Goal: Information Seeking & Learning: Learn about a topic

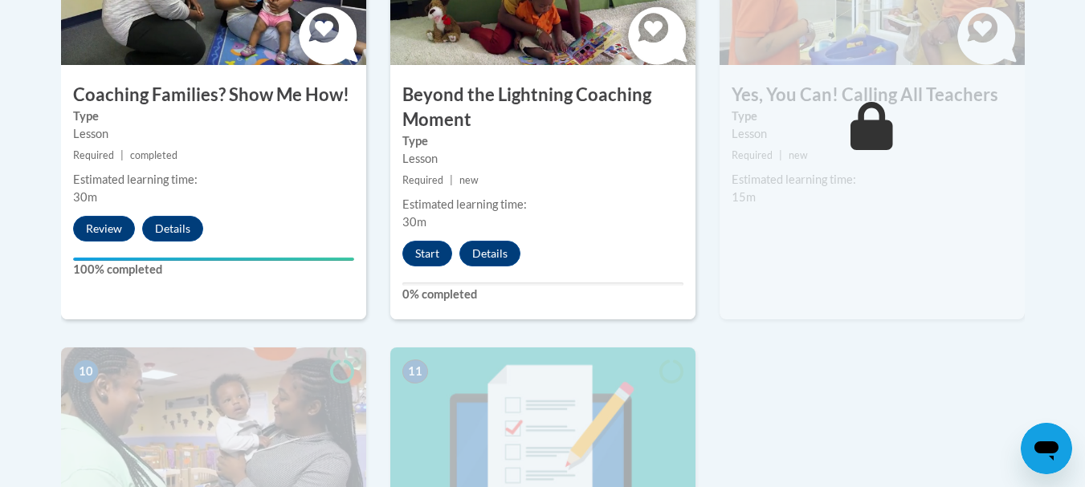
scroll to position [1557, 0]
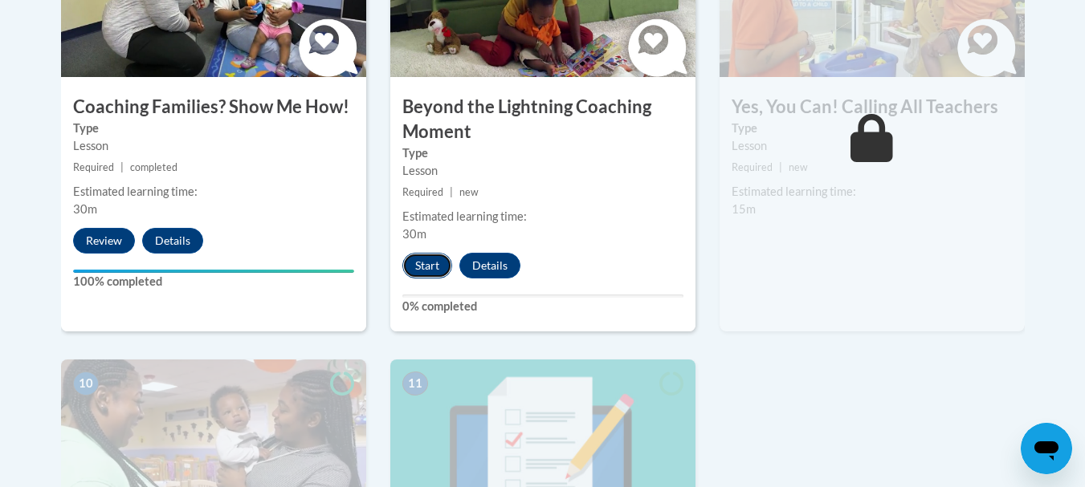
click at [433, 253] on button "Start" at bounding box center [427, 266] width 50 height 26
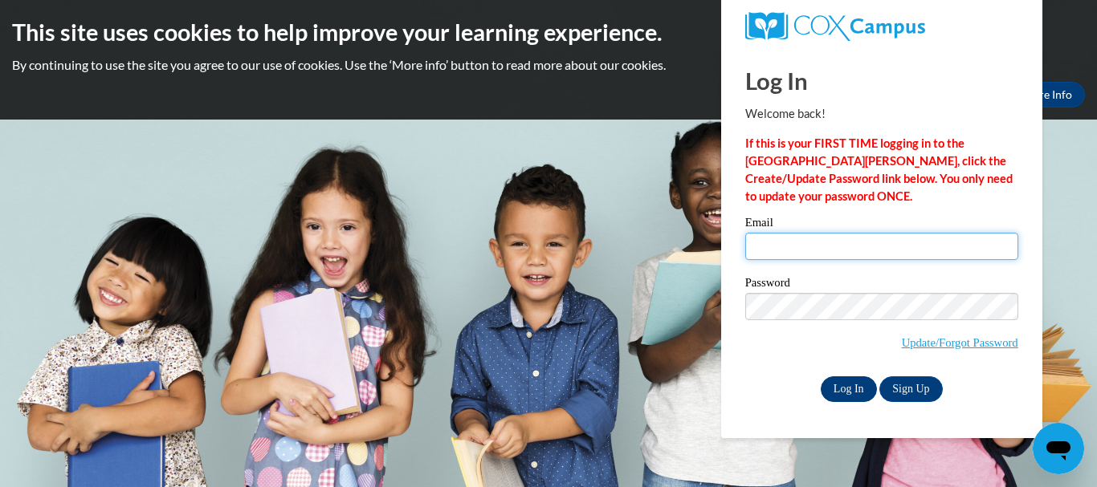
type input "lisagunn69@yahoo.com"
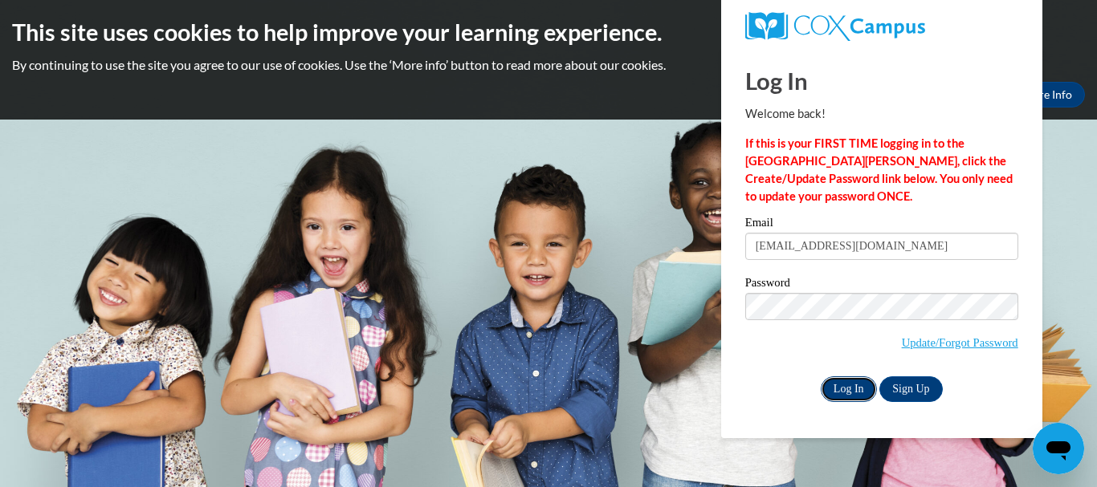
click at [849, 386] on input "Log In" at bounding box center [848, 390] width 56 height 26
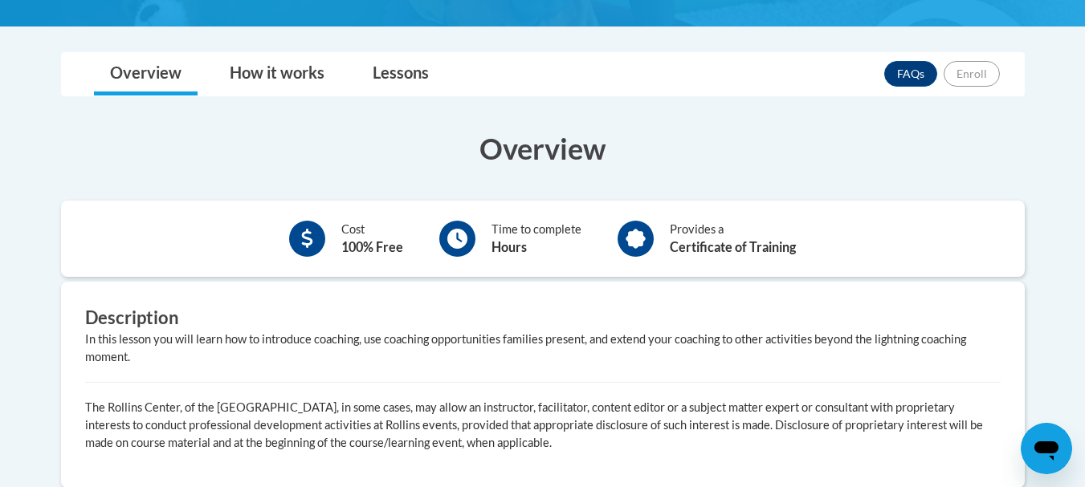
scroll to position [369, 0]
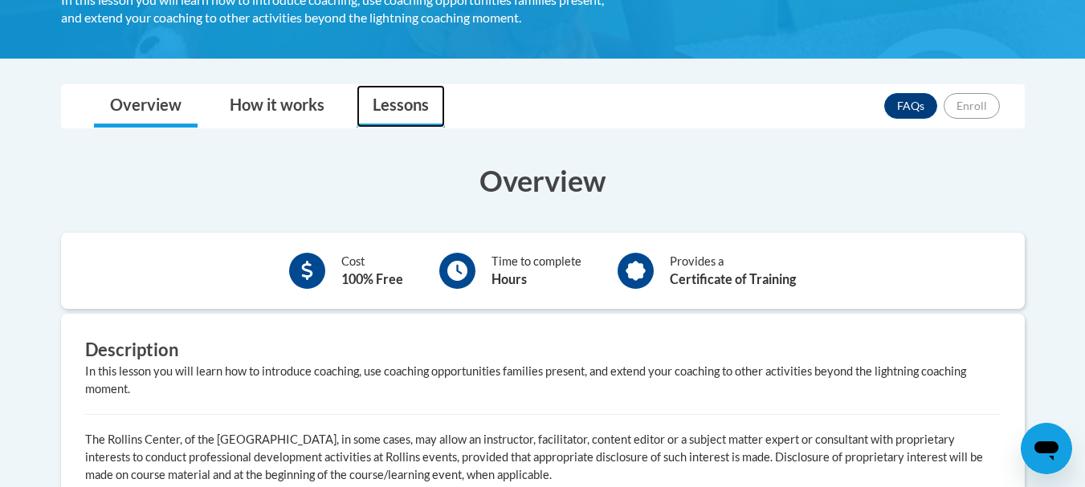
click at [393, 104] on link "Lessons" at bounding box center [400, 106] width 88 height 43
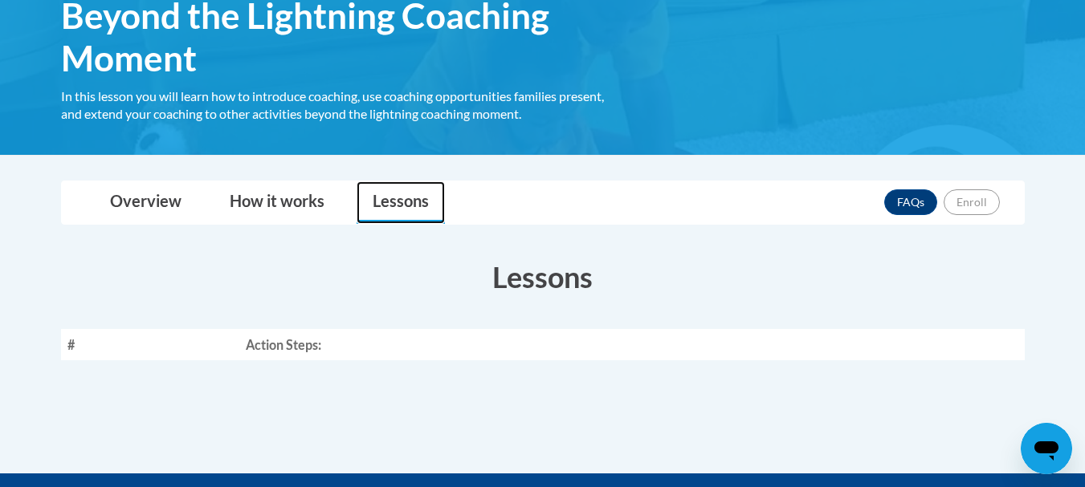
scroll to position [241, 0]
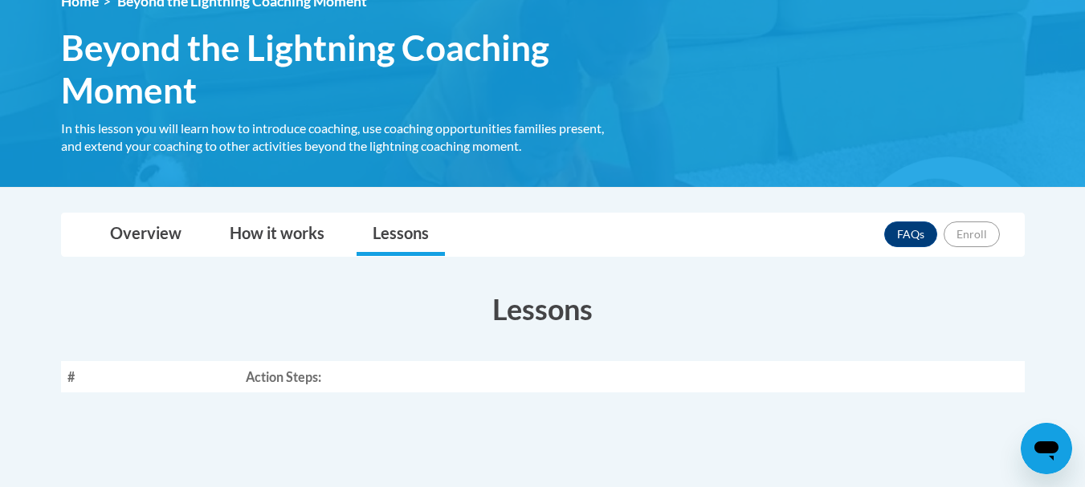
click at [725, 242] on div "Overview How it works Lessons FAQs Enroll" at bounding box center [543, 235] width 938 height 43
click at [156, 230] on link "Overview" at bounding box center [146, 235] width 104 height 43
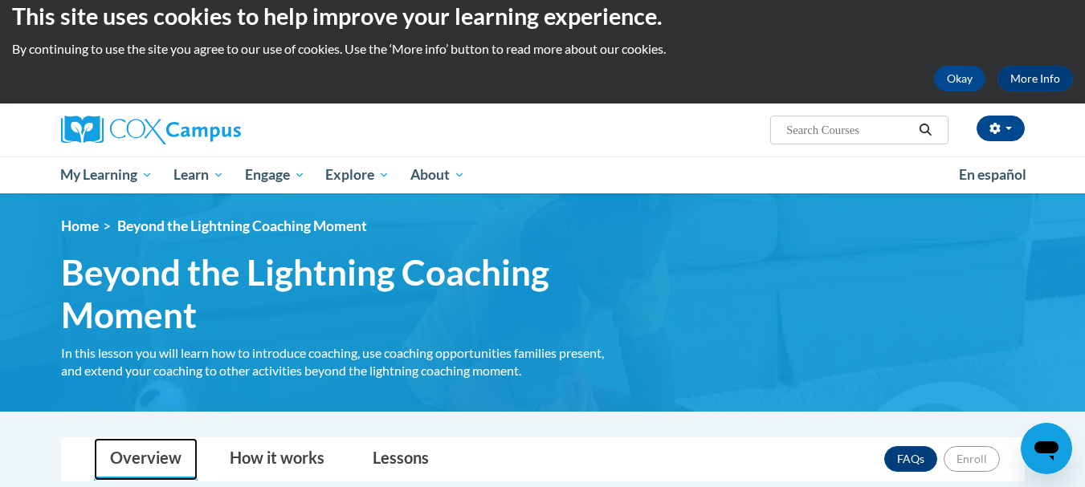
scroll to position [0, 0]
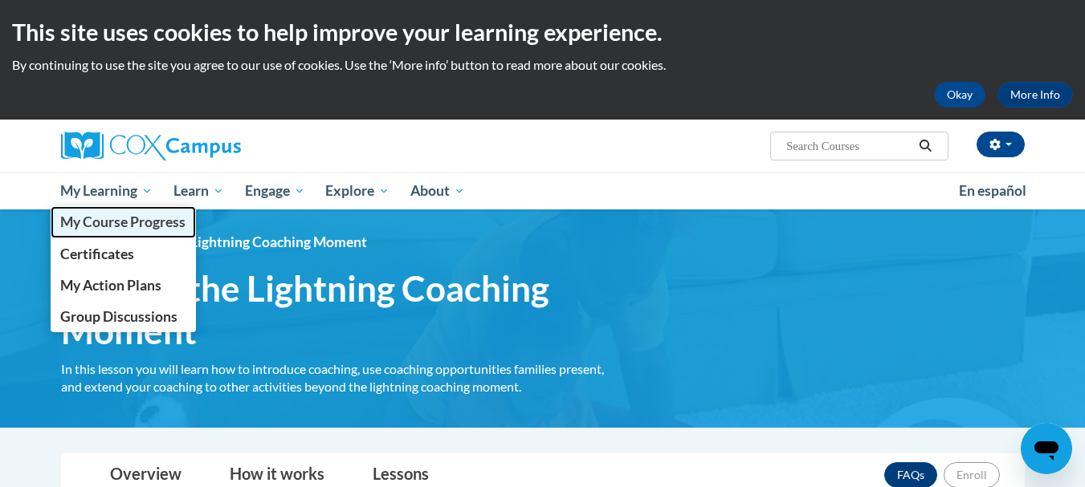
click at [148, 224] on span "My Course Progress" at bounding box center [122, 222] width 125 height 17
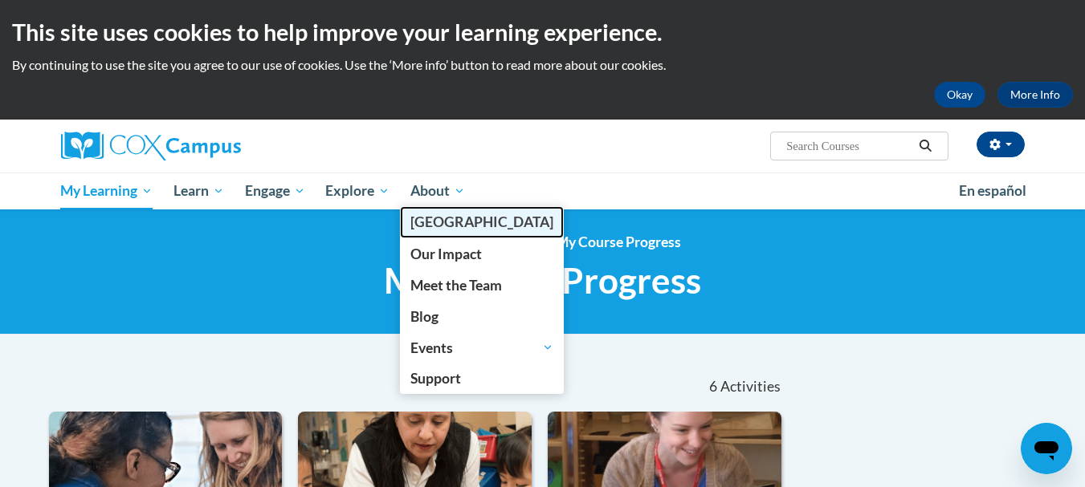
click at [436, 215] on span "[GEOGRAPHIC_DATA]" at bounding box center [481, 222] width 143 height 17
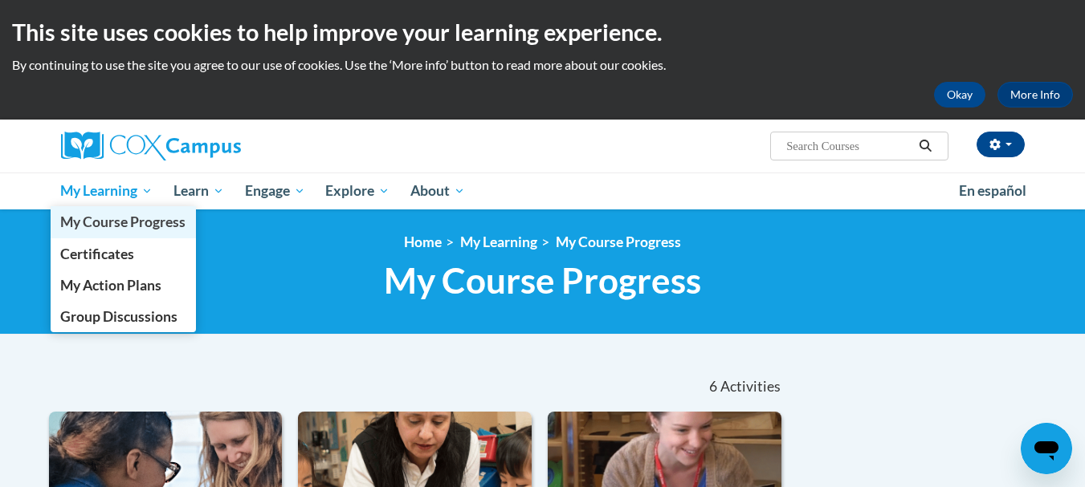
click at [106, 222] on span "My Course Progress" at bounding box center [122, 222] width 125 height 17
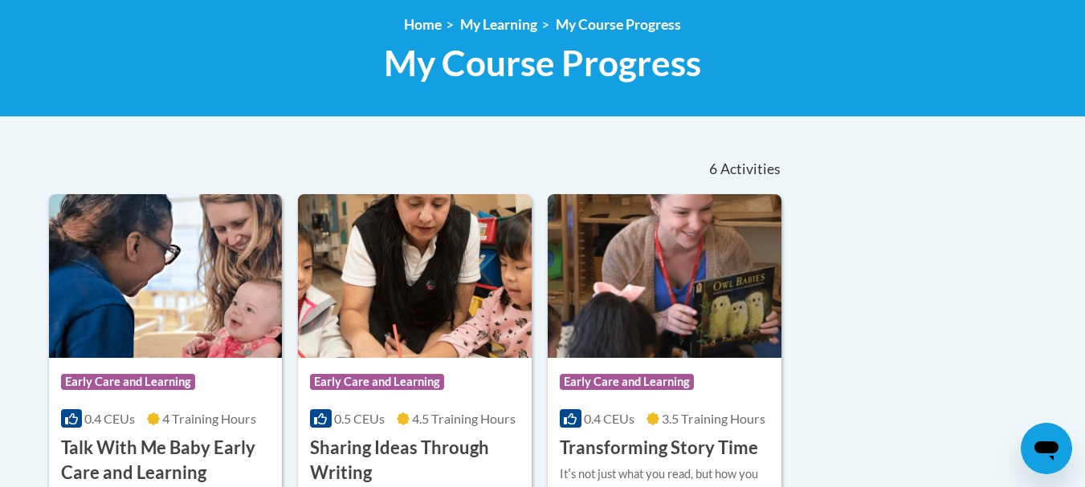
scroll to position [225, 0]
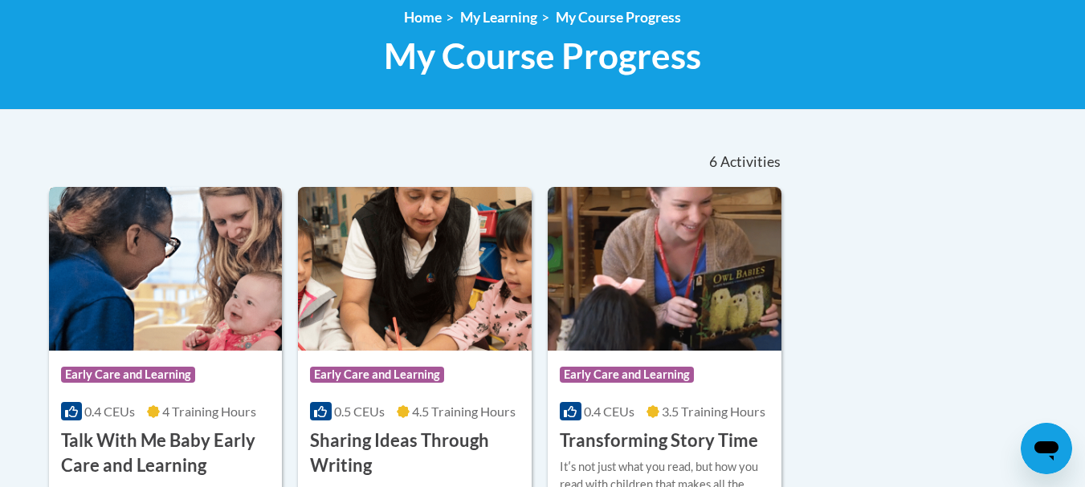
click at [158, 295] on img at bounding box center [166, 269] width 234 height 164
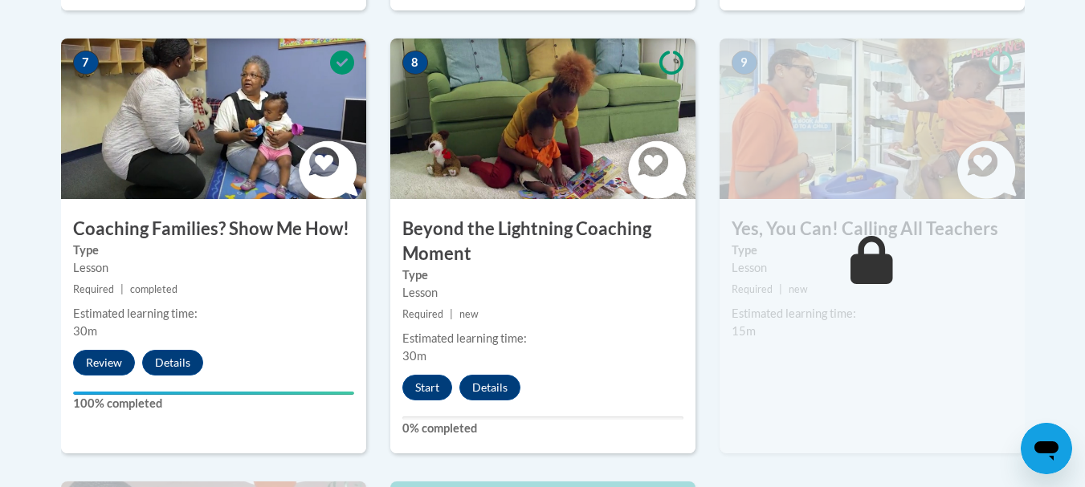
scroll to position [1445, 0]
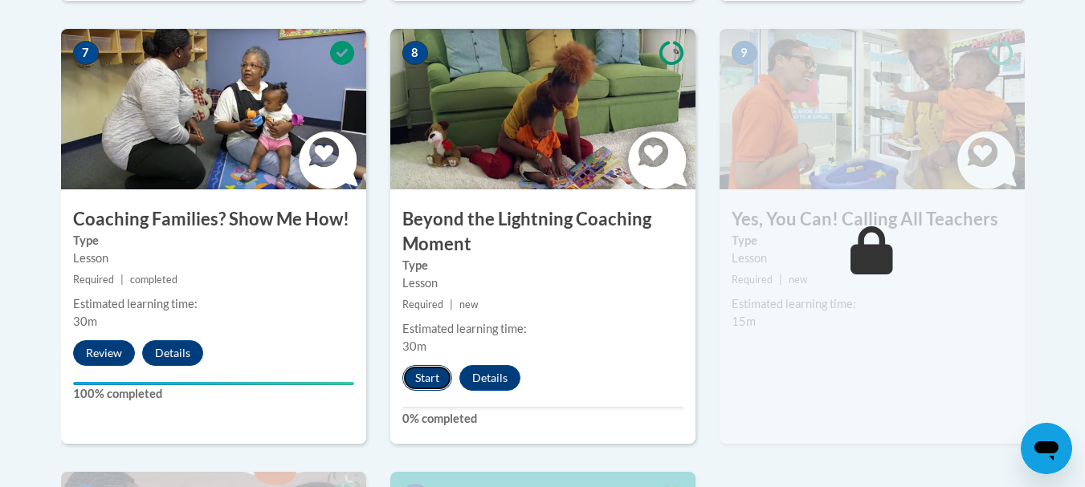
click at [433, 365] on button "Start" at bounding box center [427, 378] width 50 height 26
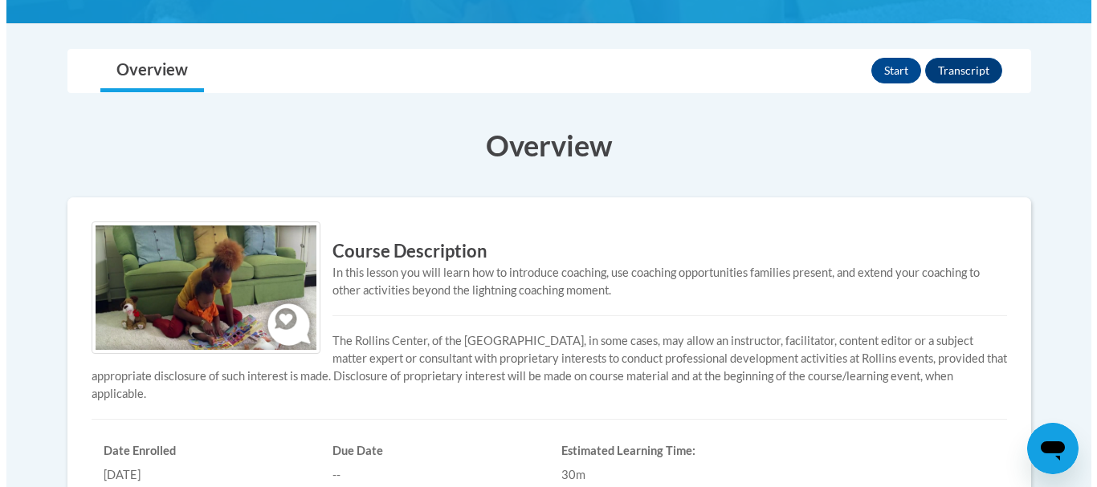
scroll to position [385, 0]
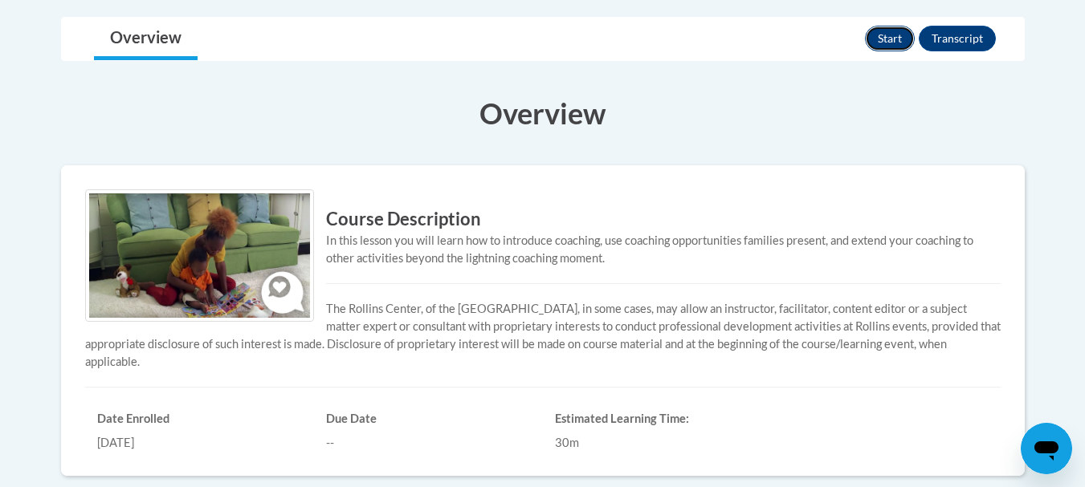
click at [897, 44] on button "Start" at bounding box center [890, 39] width 50 height 26
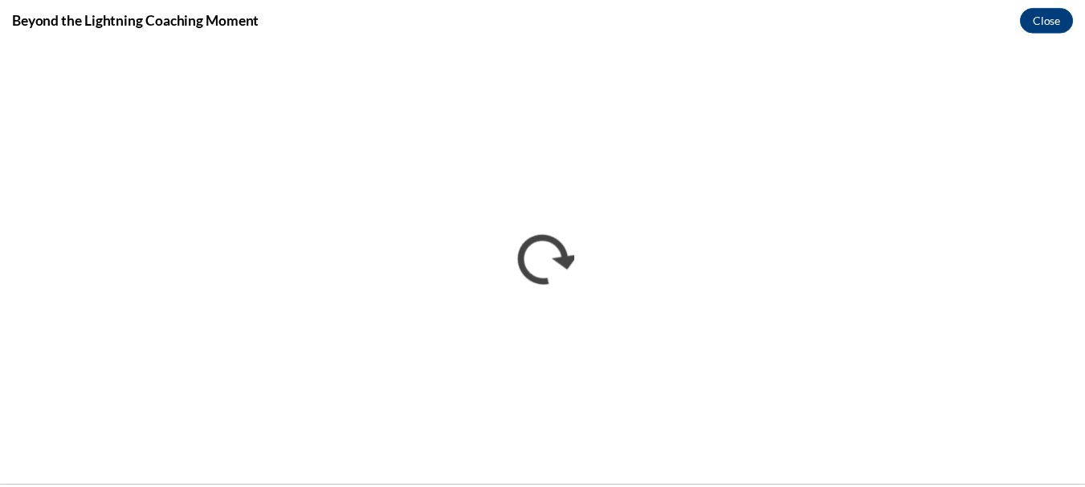
scroll to position [0, 0]
